Goal: Complete application form

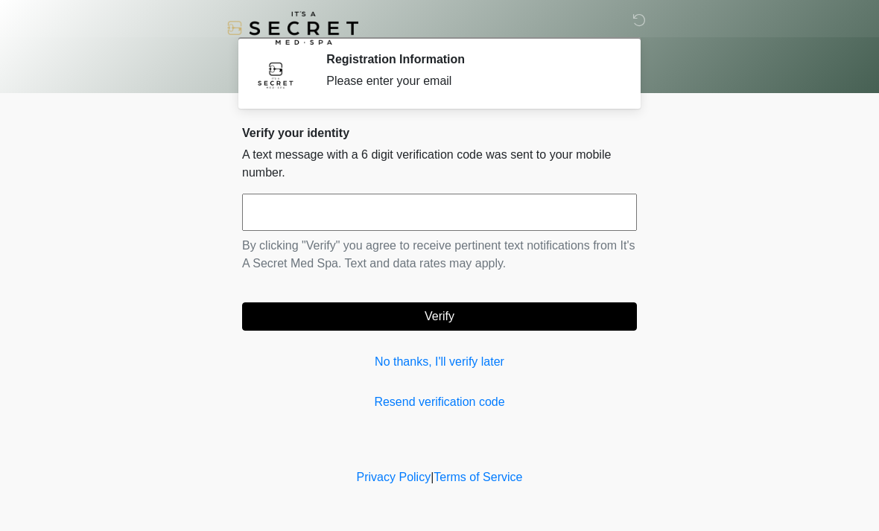
click at [560, 215] on input "text" at bounding box center [439, 212] width 395 height 37
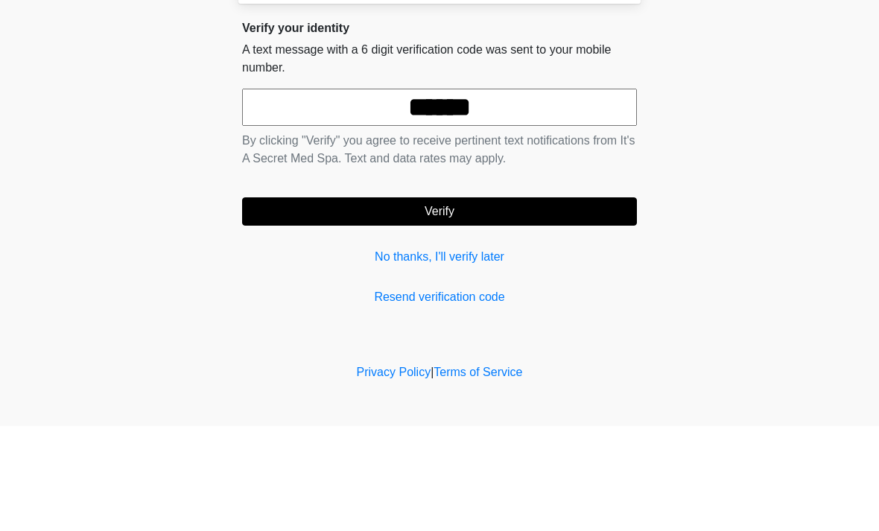
type input "******"
click at [772, 170] on body "‎ ‎ Registration Information Please enter your email Please connect to Wi-Fi no…" at bounding box center [439, 265] width 879 height 531
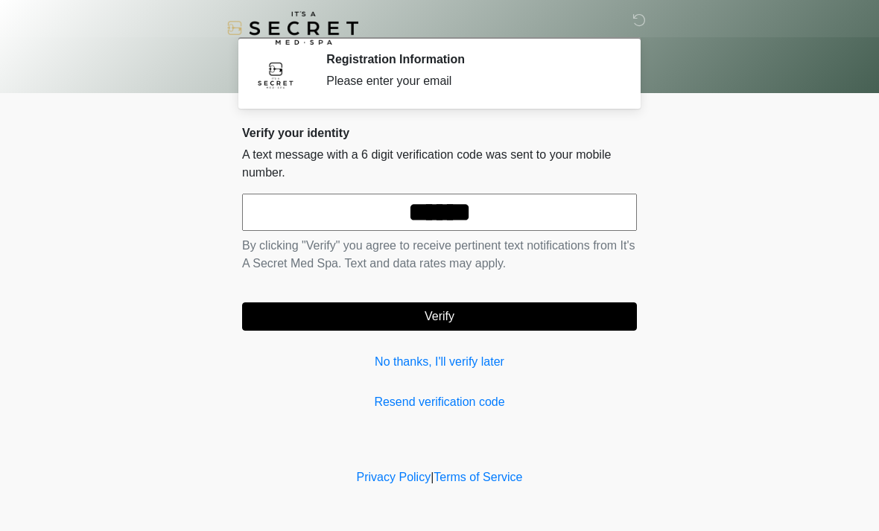
click at [503, 313] on button "Verify" at bounding box center [439, 317] width 395 height 28
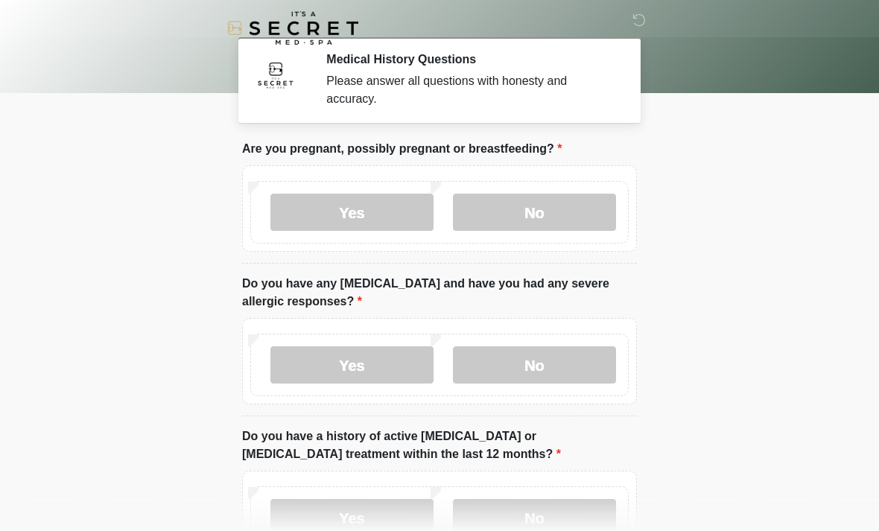
click at [567, 217] on label "No" at bounding box center [534, 212] width 163 height 37
click at [575, 364] on label "No" at bounding box center [534, 365] width 163 height 37
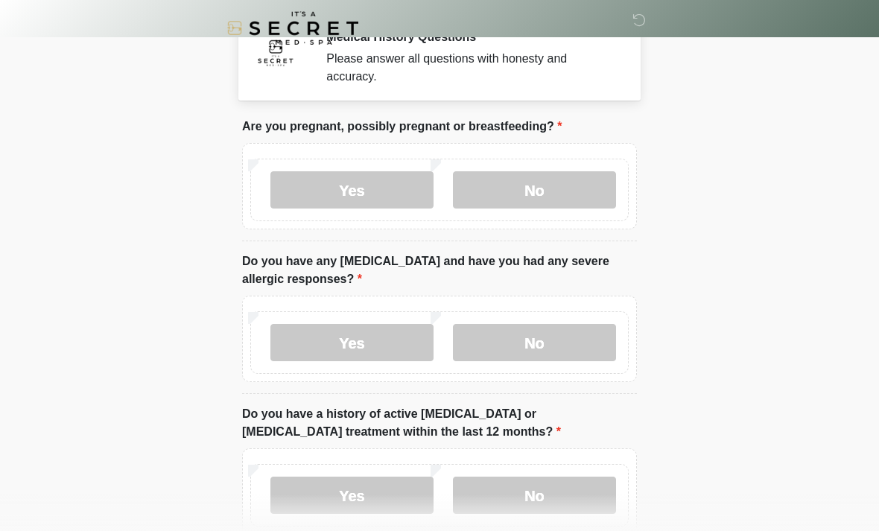
scroll to position [128, 0]
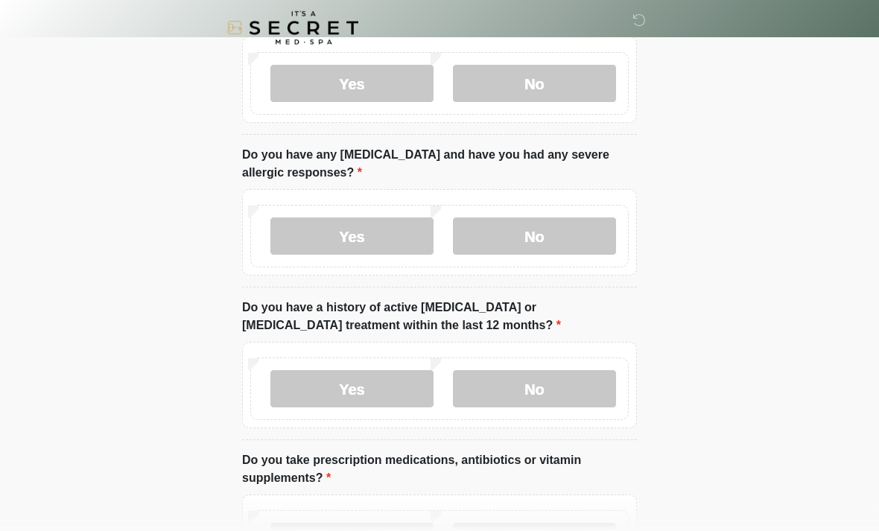
click at [568, 387] on label "No" at bounding box center [534, 389] width 163 height 37
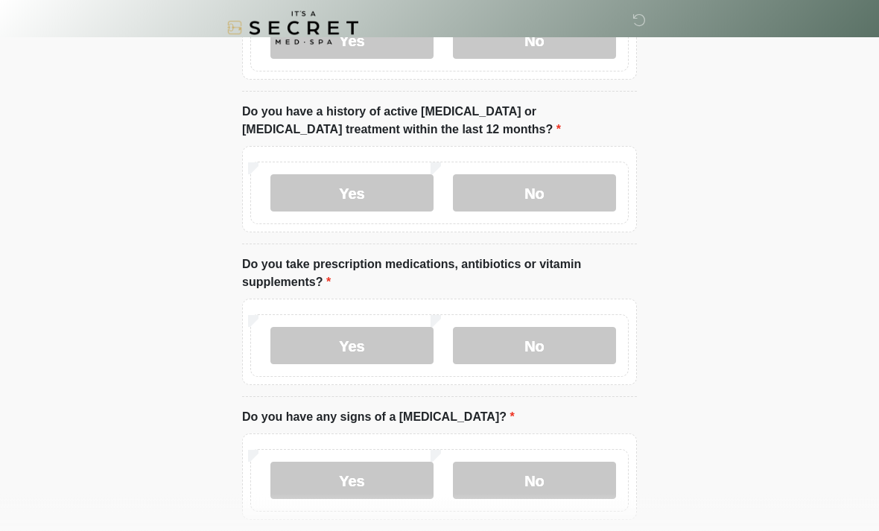
scroll to position [323, 0]
click at [391, 346] on label "Yes" at bounding box center [352, 347] width 163 height 37
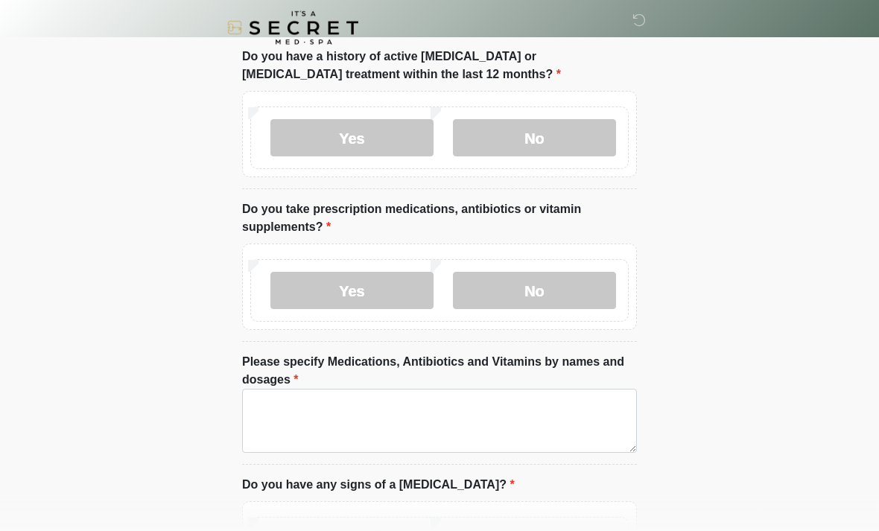
scroll to position [383, 0]
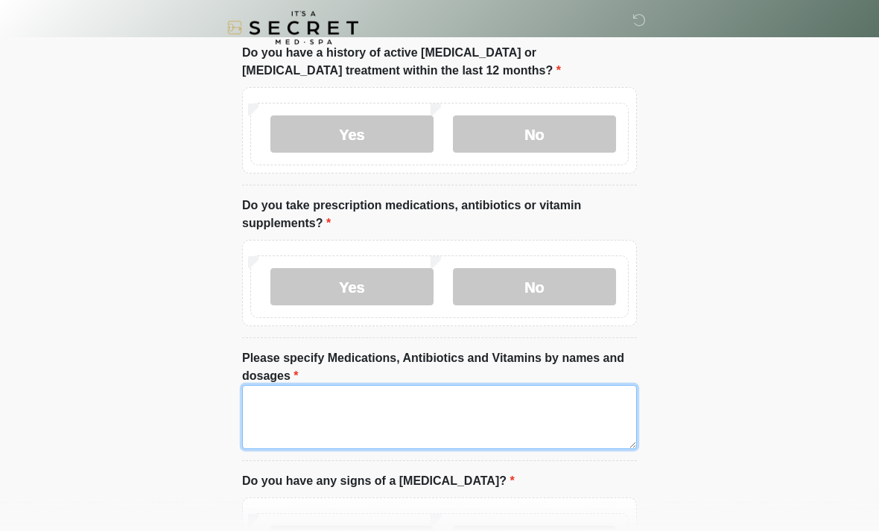
click at [509, 417] on textarea "Please specify Medications, Antibiotics and Vitamins by names and dosages" at bounding box center [439, 418] width 395 height 64
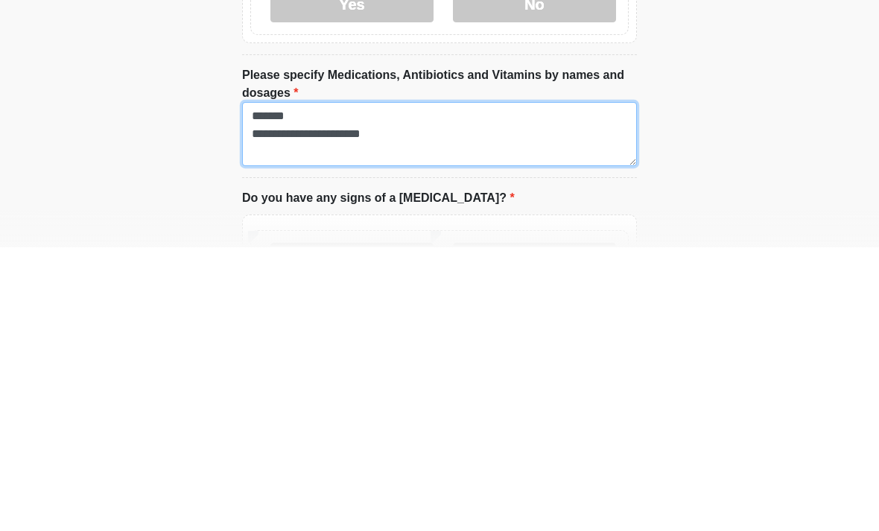
click at [272, 386] on textarea "**********" at bounding box center [439, 418] width 395 height 64
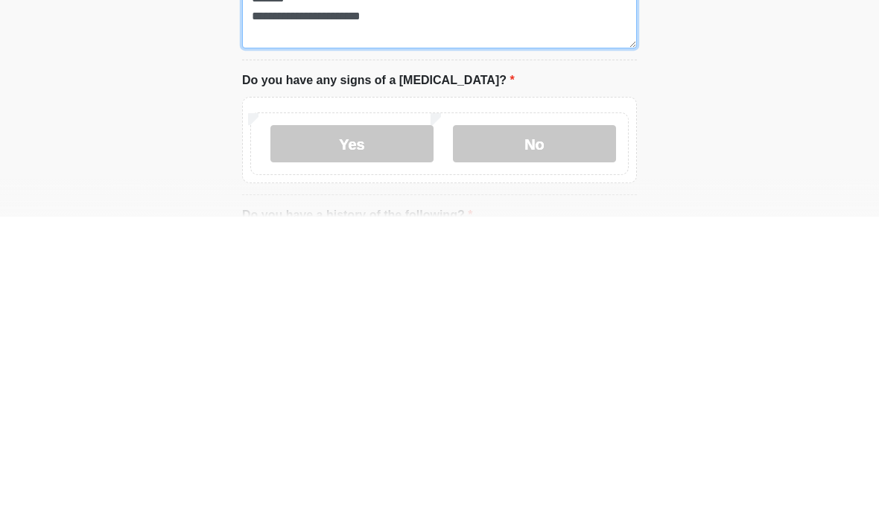
scroll to position [471, 0]
type textarea "**********"
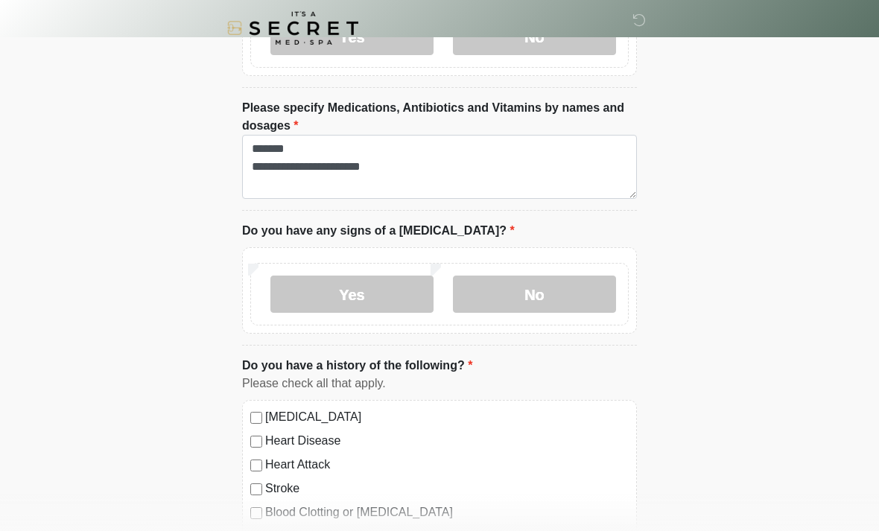
scroll to position [633, 0]
click at [582, 301] on label "No" at bounding box center [534, 295] width 163 height 37
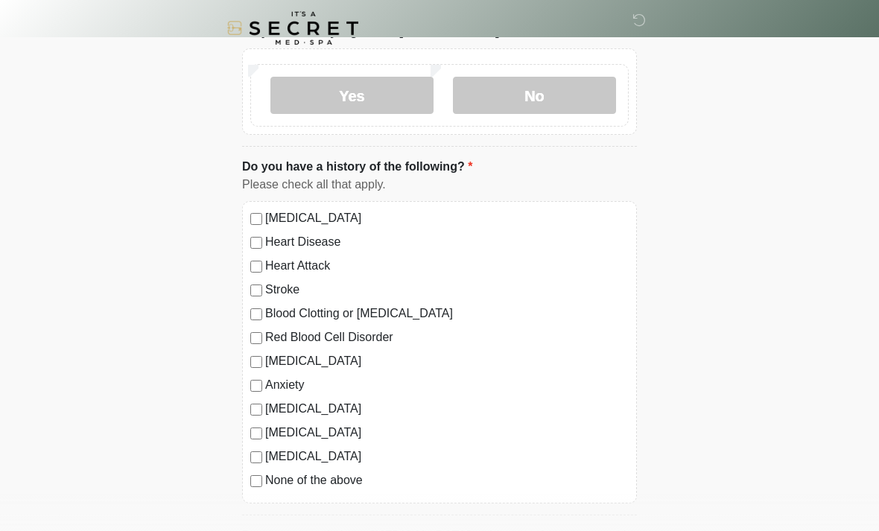
scroll to position [846, 0]
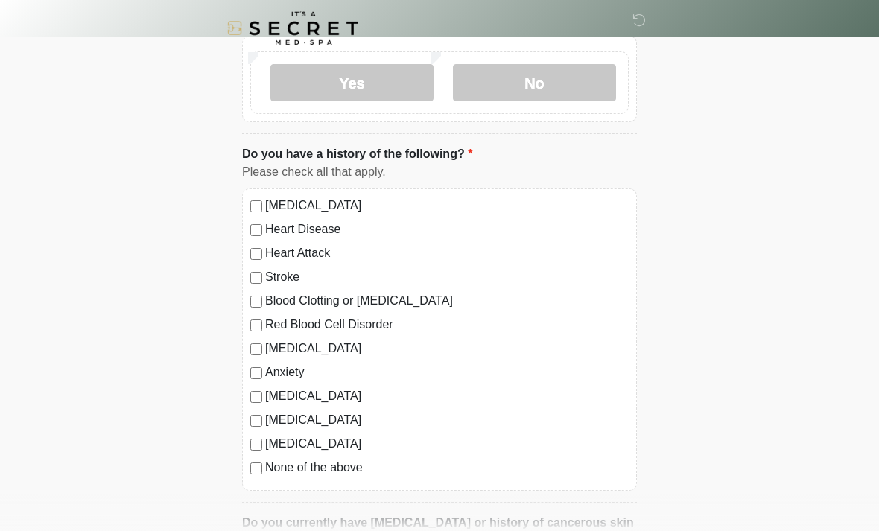
click at [335, 469] on label "None of the above" at bounding box center [447, 468] width 364 height 18
click at [268, 364] on label "Anxiety" at bounding box center [447, 373] width 364 height 18
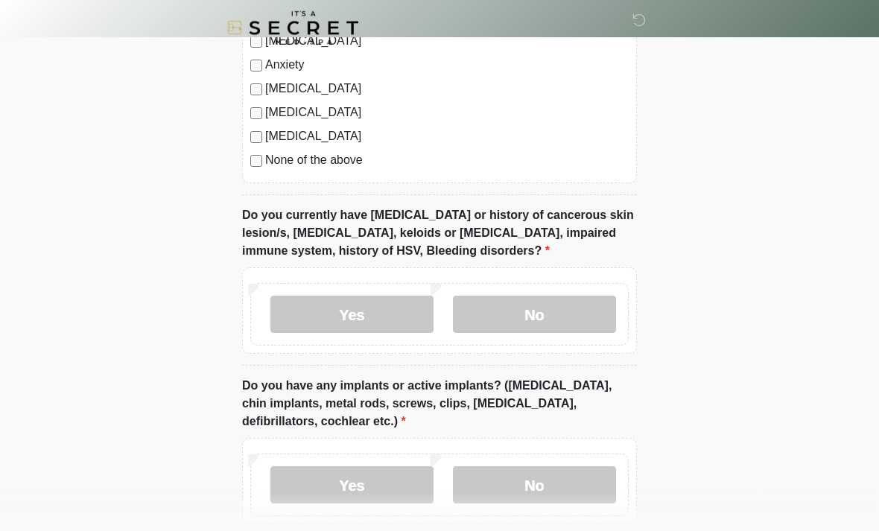
scroll to position [1164, 0]
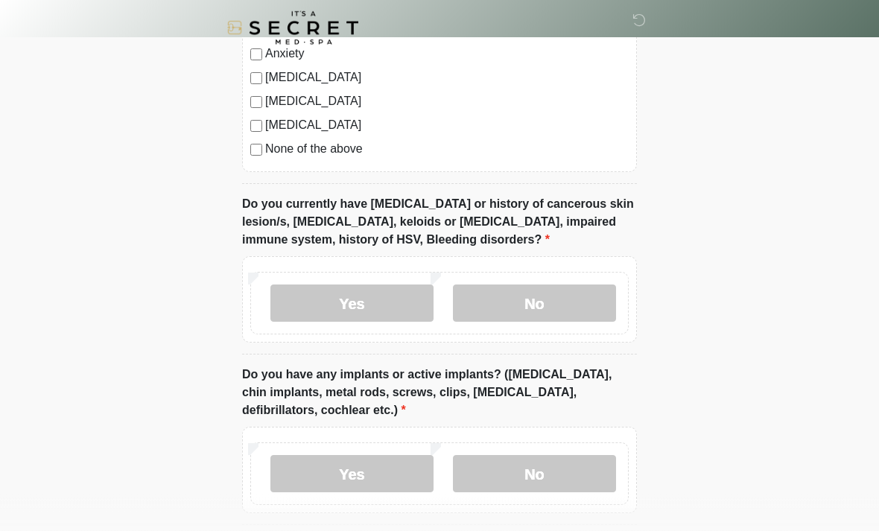
click at [544, 309] on label "No" at bounding box center [534, 303] width 163 height 37
click at [359, 297] on label "Yes" at bounding box center [352, 303] width 163 height 37
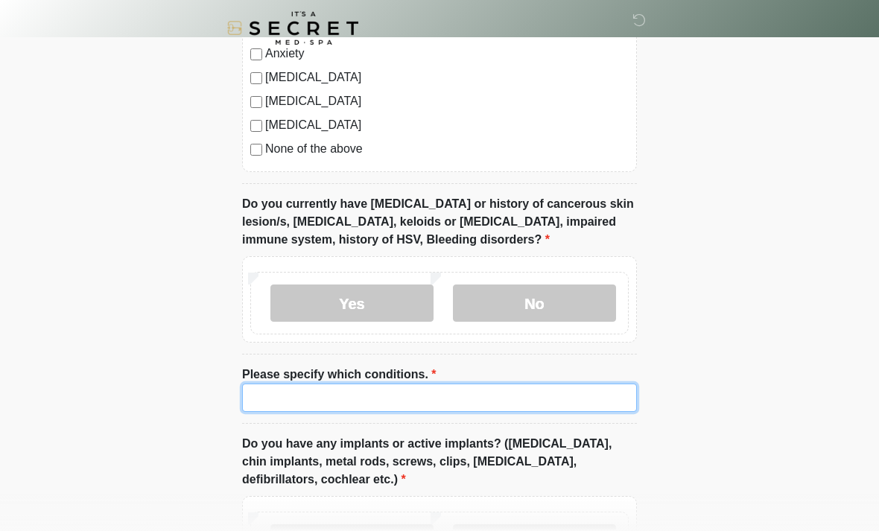
click at [505, 394] on input "Please specify which conditions." at bounding box center [439, 398] width 395 height 28
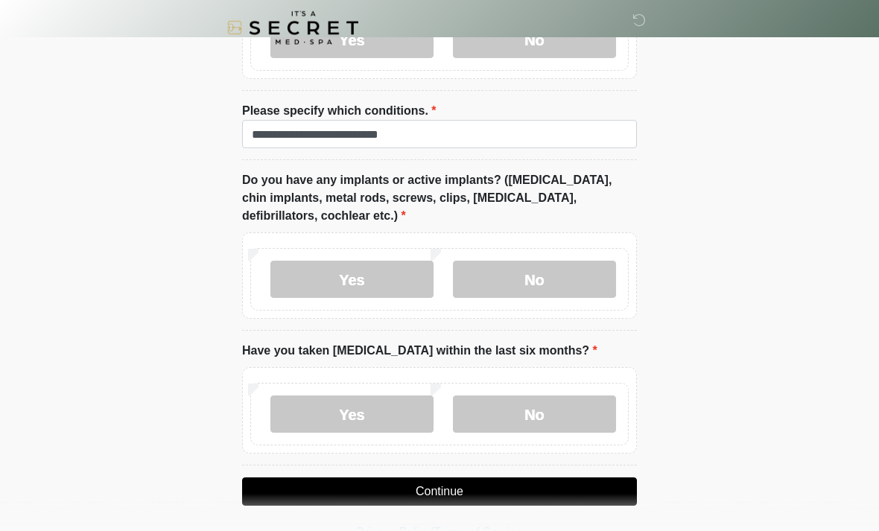
scroll to position [1429, 0]
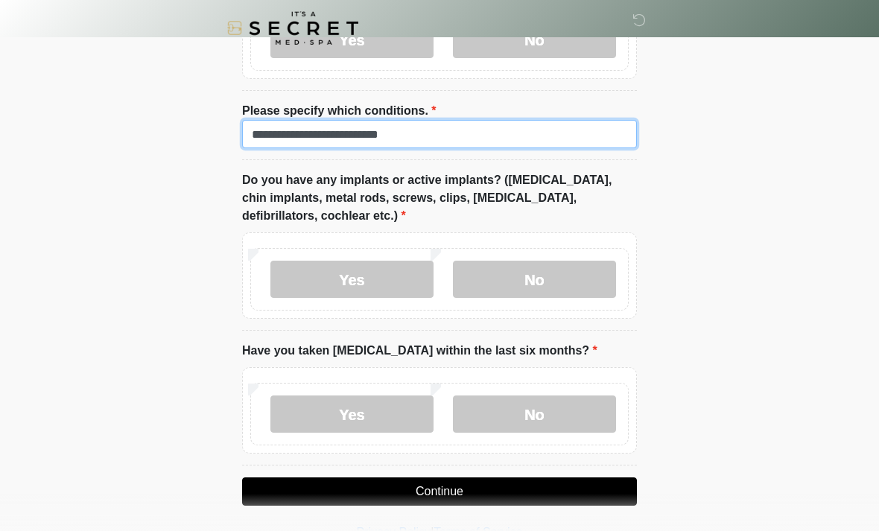
type input "**********"
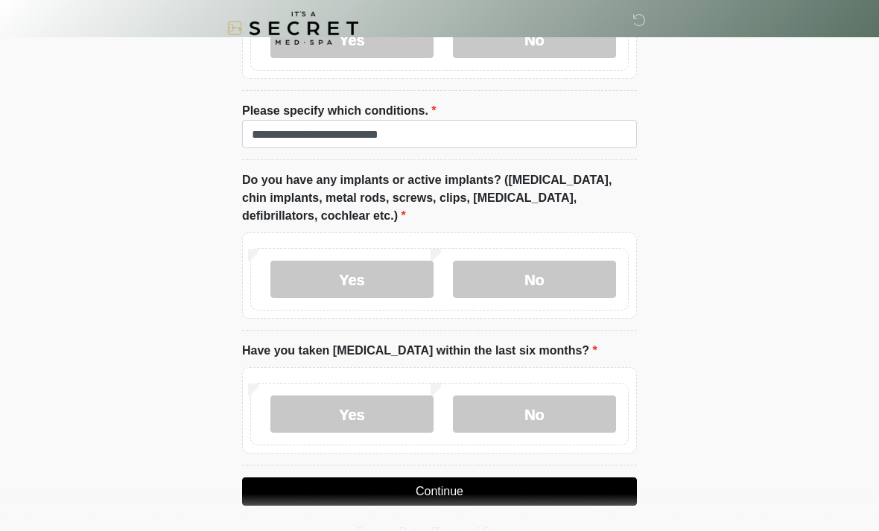
click at [573, 280] on label "No" at bounding box center [534, 279] width 163 height 37
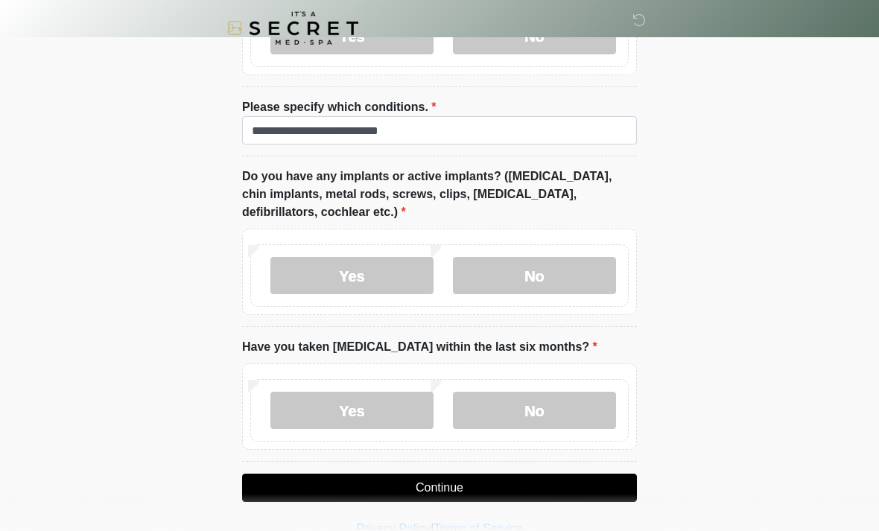
click at [531, 406] on label "No" at bounding box center [534, 410] width 163 height 37
click at [565, 484] on button "Continue" at bounding box center [439, 488] width 395 height 28
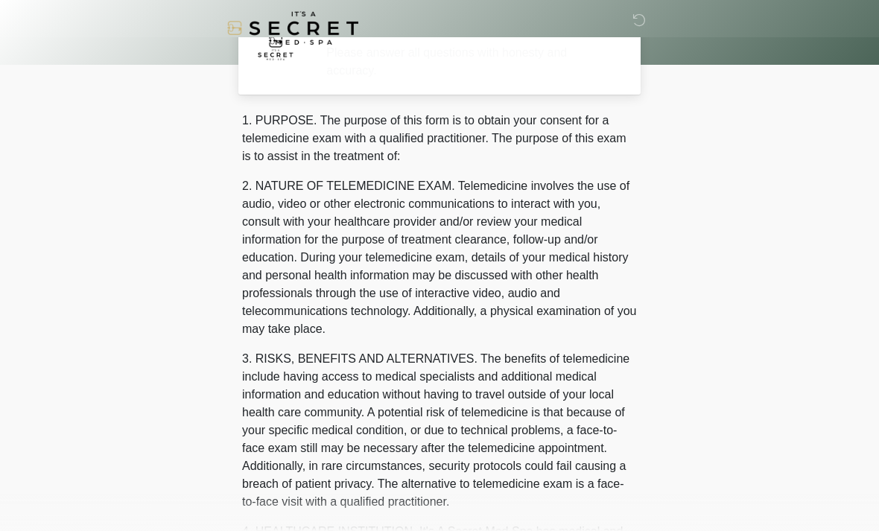
scroll to position [0, 0]
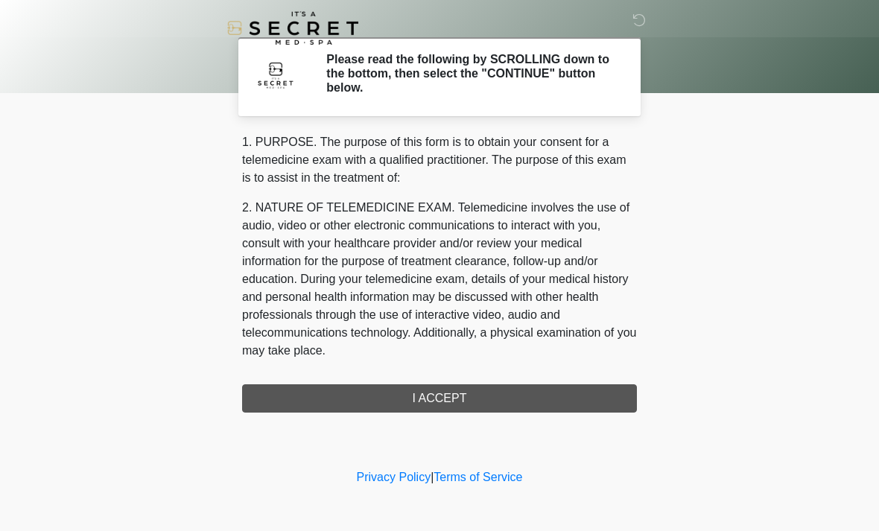
click at [573, 392] on div "1. PURPOSE. The purpose of this form is to obtain your consent for a telemedici…" at bounding box center [439, 272] width 395 height 279
click at [539, 398] on div "1. PURPOSE. The purpose of this form is to obtain your consent for a telemedici…" at bounding box center [439, 272] width 395 height 279
click at [597, 402] on div "1. PURPOSE. The purpose of this form is to obtain your consent for a telemedici…" at bounding box center [439, 272] width 395 height 279
click at [553, 404] on div "1. PURPOSE. The purpose of this form is to obtain your consent for a telemedici…" at bounding box center [439, 272] width 395 height 279
click at [431, 388] on div "1. PURPOSE. The purpose of this form is to obtain your consent for a telemedici…" at bounding box center [439, 272] width 395 height 279
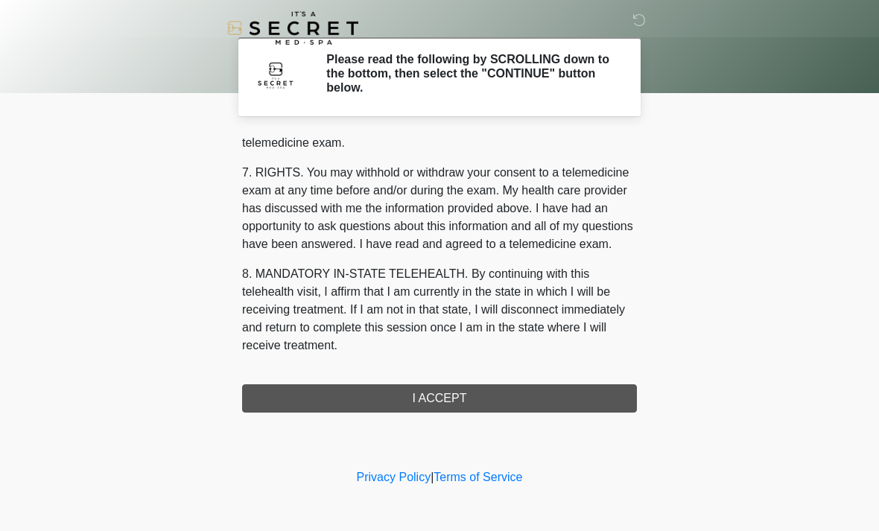
scroll to position [631, 0]
click at [486, 393] on button "I ACCEPT" at bounding box center [439, 399] width 395 height 28
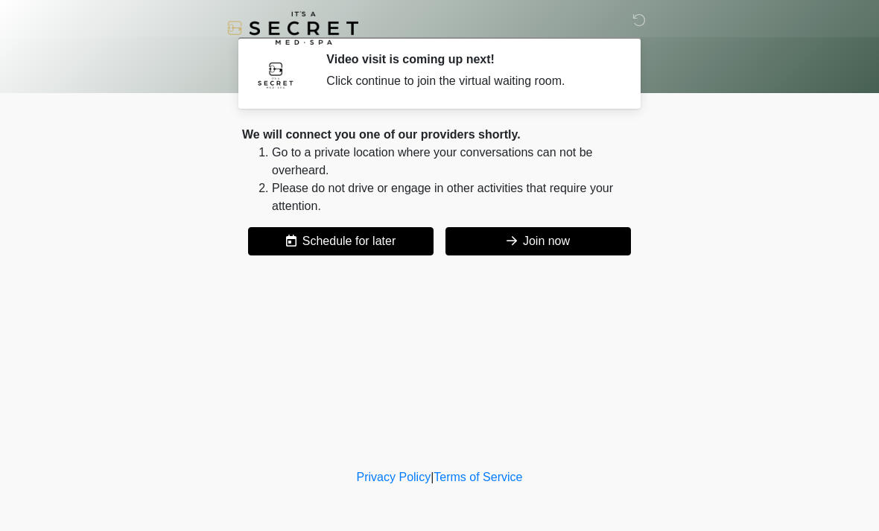
click at [565, 238] on button "Join now" at bounding box center [539, 241] width 186 height 28
